Goal: Transaction & Acquisition: Purchase product/service

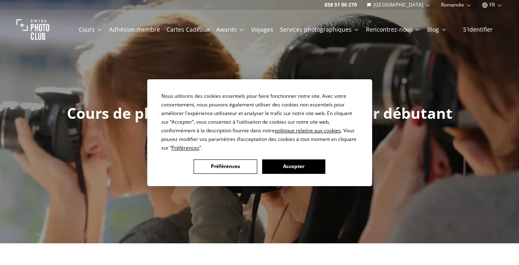
click at [280, 161] on button "Accepter" at bounding box center [293, 166] width 63 height 14
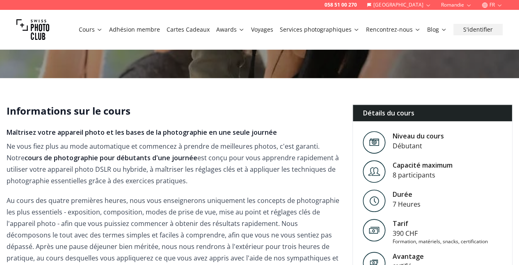
scroll to position [205, 0]
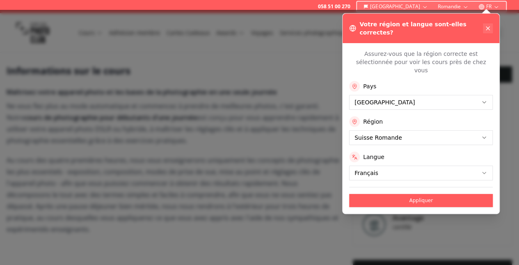
click at [484, 24] on button at bounding box center [488, 28] width 10 height 10
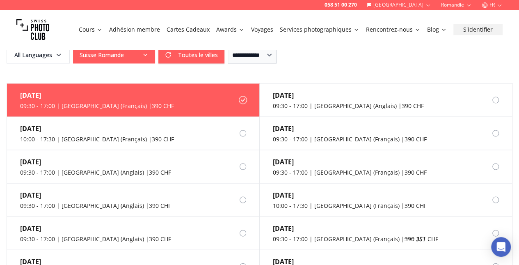
scroll to position [780, 0]
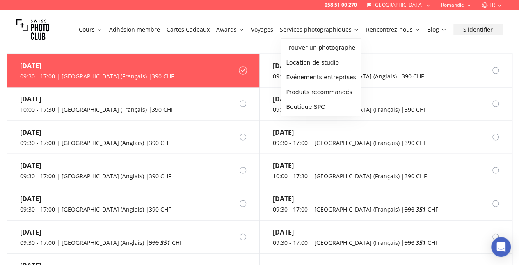
click at [352, 27] on link "Services photographiques" at bounding box center [320, 29] width 80 height 8
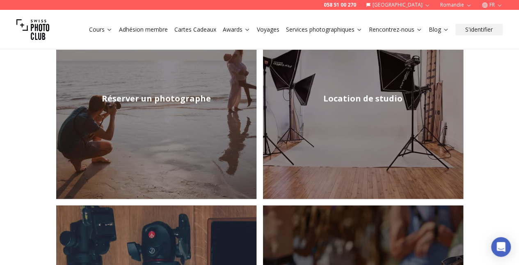
scroll to position [164, 0]
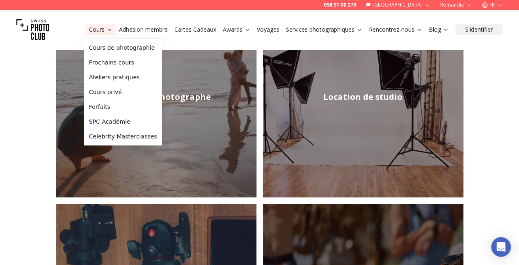
click at [102, 30] on link "Cours" at bounding box center [100, 29] width 23 height 8
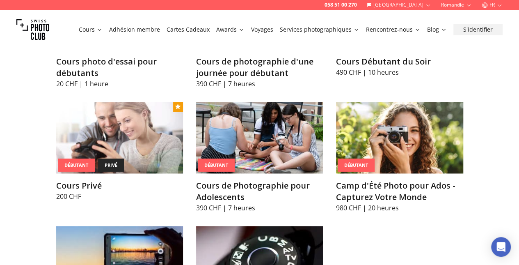
scroll to position [483, 0]
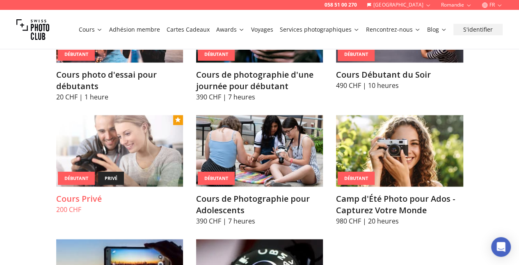
click at [97, 181] on img at bounding box center [119, 150] width 127 height 71
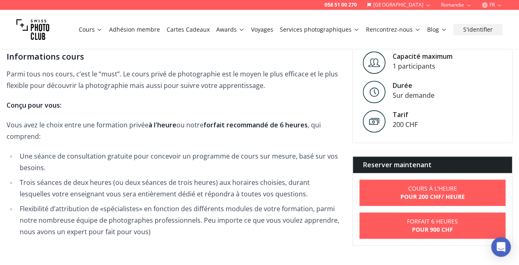
scroll to position [246, 0]
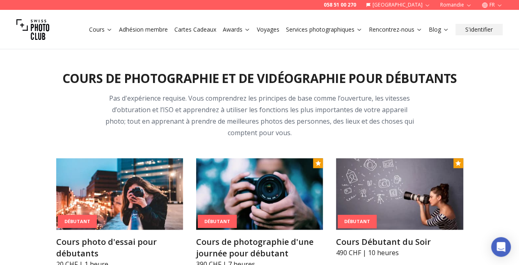
scroll to position [410, 0]
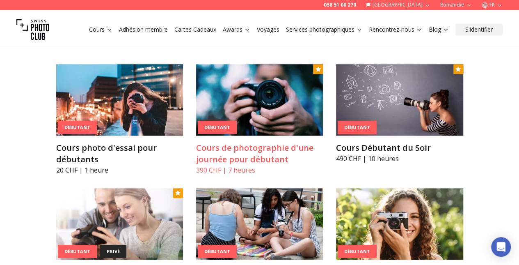
click at [259, 135] on img at bounding box center [259, 99] width 127 height 71
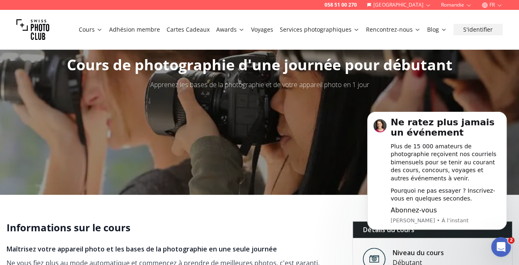
scroll to position [82, 0]
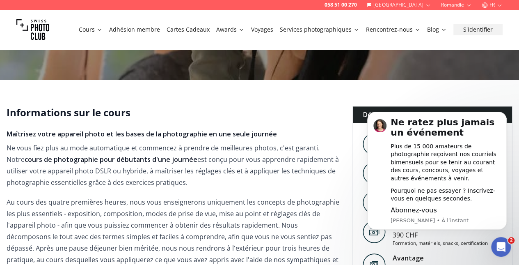
scroll to position [164, 0]
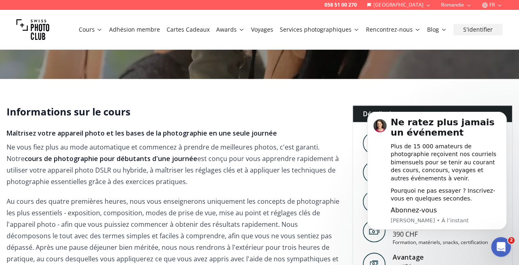
drag, startPoint x: 866, startPoint y: 230, endPoint x: 508, endPoint y: 161, distance: 365.2
click at [508, 118] on button "Dismiss notification" at bounding box center [504, 114] width 9 height 9
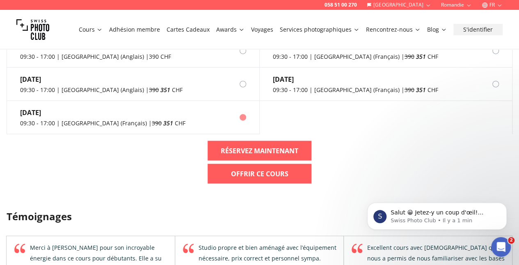
scroll to position [944, 0]
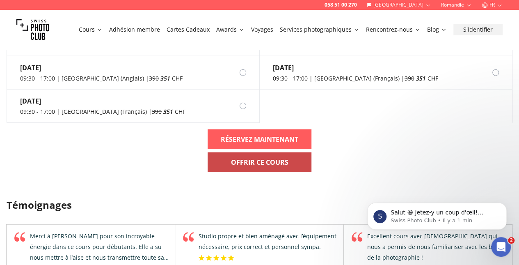
click at [241, 157] on b "Offrir ce cours" at bounding box center [259, 162] width 57 height 10
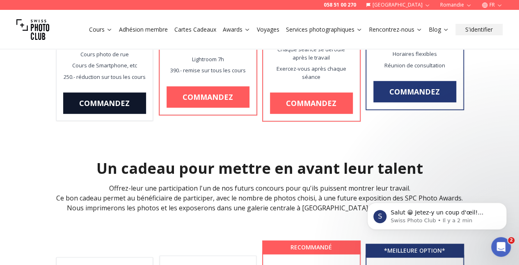
scroll to position [246, 0]
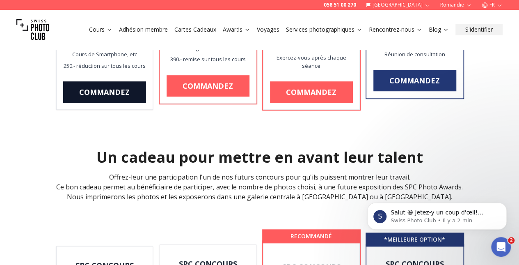
click at [185, 29] on link "Cartes Cadeaux" at bounding box center [195, 29] width 42 height 8
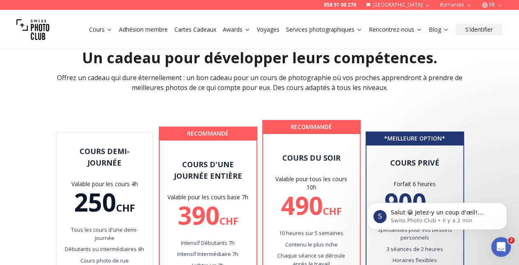
scroll to position [0, 0]
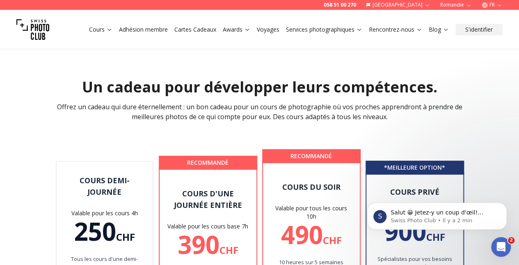
click at [189, 31] on link "Cartes Cadeaux" at bounding box center [195, 29] width 42 height 8
click at [190, 27] on link "Cartes Cadeaux" at bounding box center [195, 29] width 42 height 8
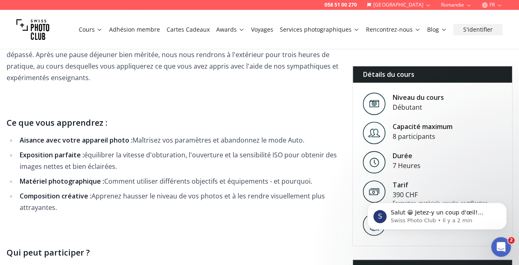
scroll to position [6, 0]
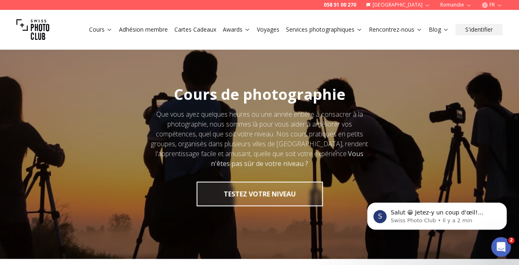
click at [94, 26] on link "Cours" at bounding box center [100, 29] width 23 height 8
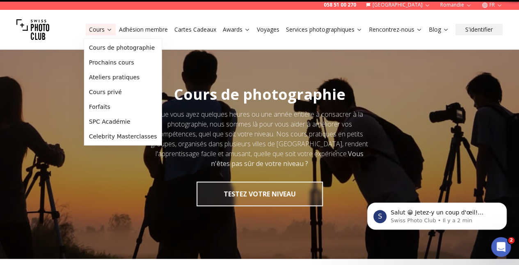
scroll to position [0, 0]
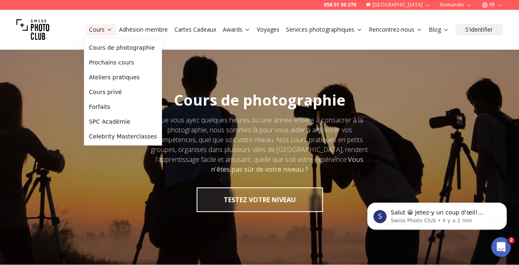
click at [100, 32] on link "Cours" at bounding box center [100, 29] width 23 height 8
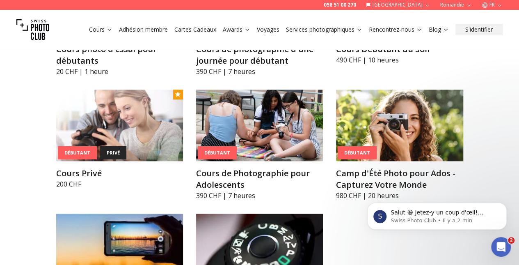
scroll to position [451, 0]
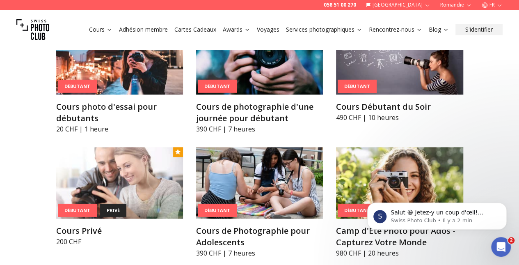
click at [186, 33] on button "Cartes Cadeaux" at bounding box center [195, 29] width 48 height 11
click at [189, 26] on link "Cartes Cadeaux" at bounding box center [195, 29] width 42 height 8
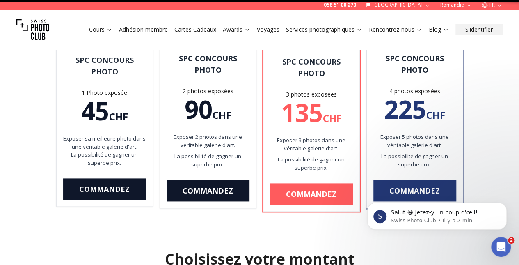
click at [189, 26] on div "Cours Adhésion membre Cartes Cadeaux Awards Voyages Services photographiques Re…" at bounding box center [259, 29] width 519 height 39
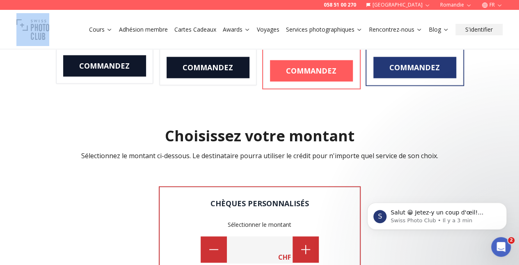
scroll to position [615, 0]
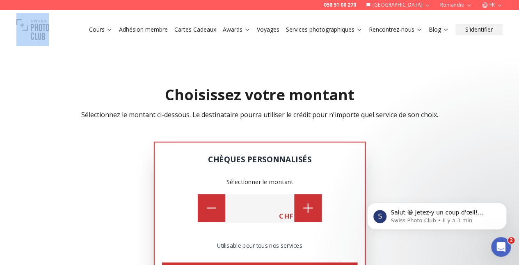
click at [309, 205] on icon at bounding box center [308, 208] width 14 height 14
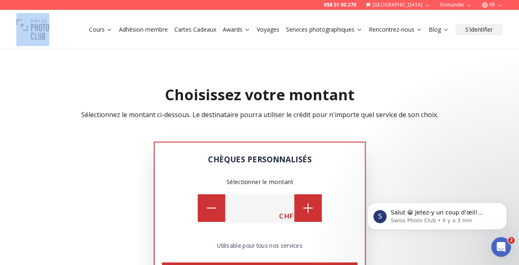
click at [309, 205] on icon at bounding box center [308, 208] width 14 height 14
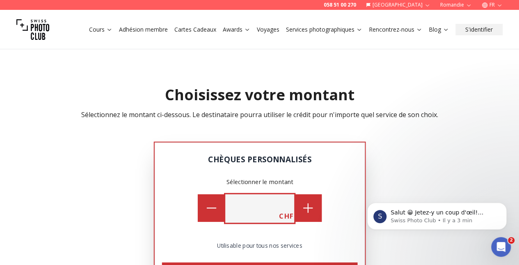
click at [274, 206] on input "***" at bounding box center [259, 208] width 69 height 28
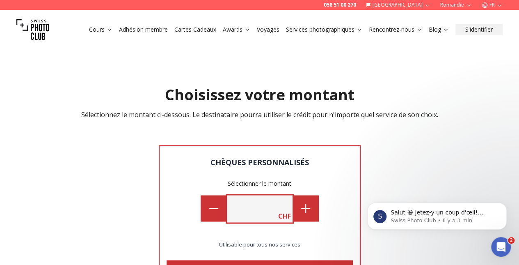
type input "***"
drag, startPoint x: 465, startPoint y: 142, endPoint x: 442, endPoint y: 144, distance: 23.9
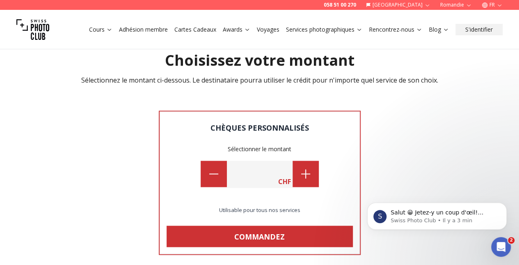
scroll to position [698, 0]
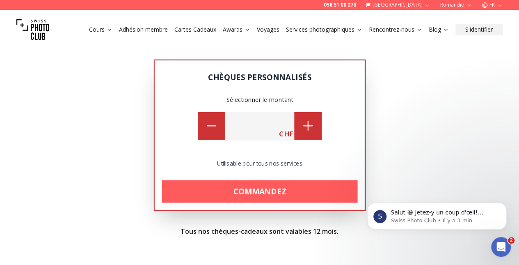
click at [267, 194] on link "Commandez" at bounding box center [260, 191] width 196 height 23
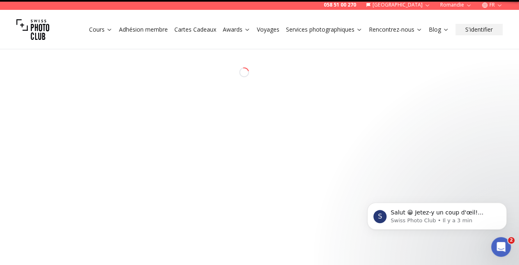
select select "**"
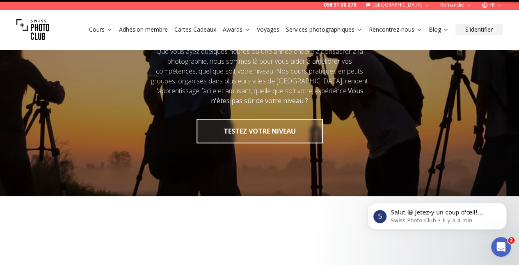
scroll to position [16, 0]
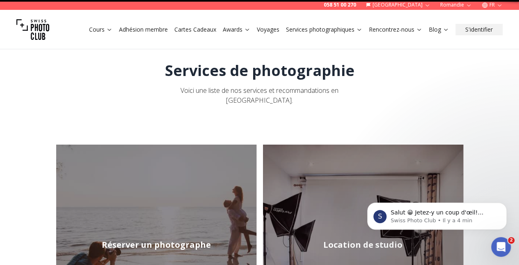
scroll to position [5, 0]
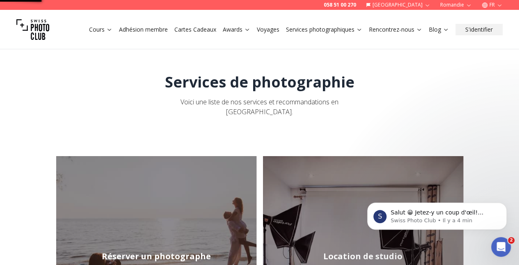
scroll to position [0, 0]
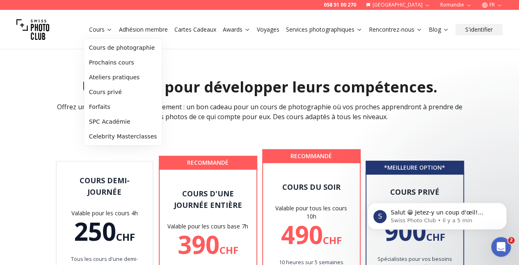
click at [103, 28] on link "Cours" at bounding box center [100, 29] width 23 height 8
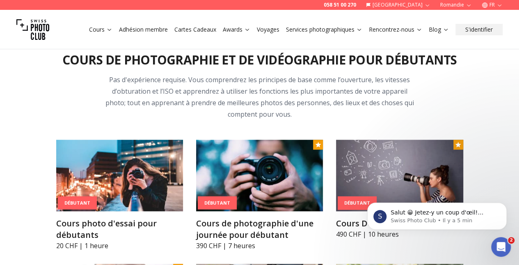
scroll to position [328, 0]
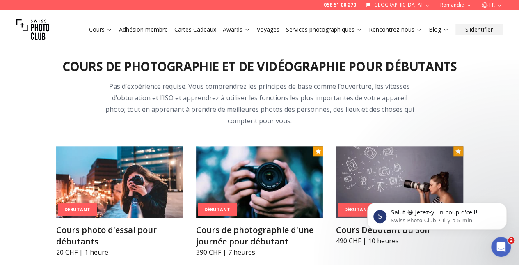
click at [259, 182] on img at bounding box center [259, 181] width 127 height 71
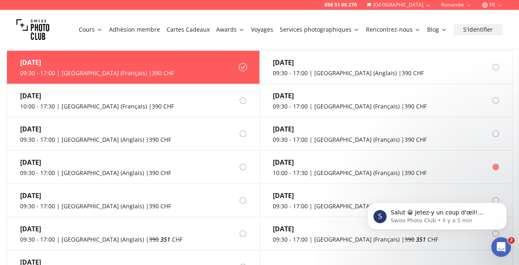
scroll to position [739, 0]
